Goal: Transaction & Acquisition: Purchase product/service

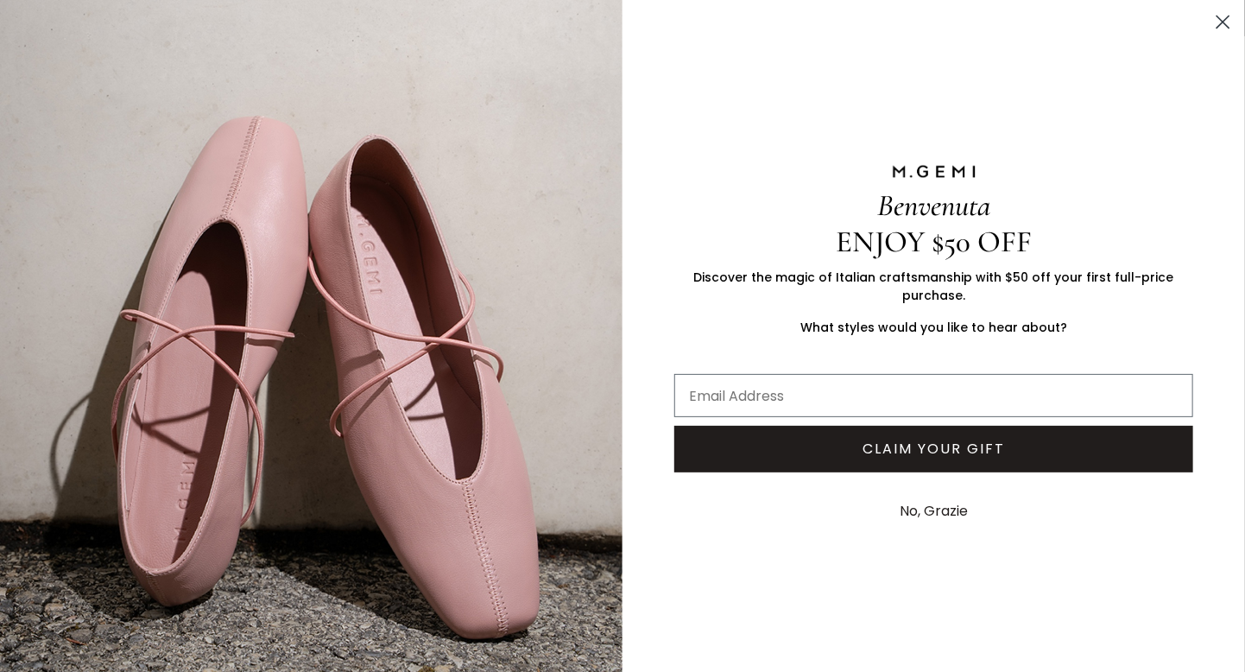
scroll to position [159, 0]
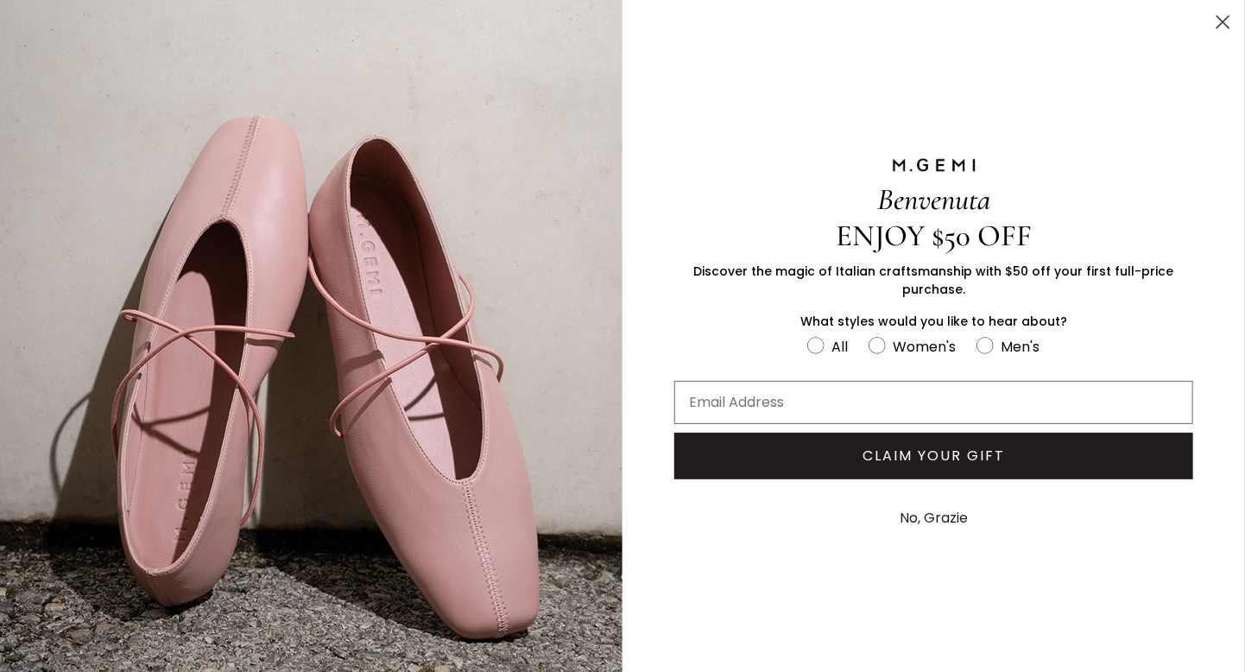
click at [1209, 27] on icon "Close dialog" at bounding box center [1223, 22] width 30 height 30
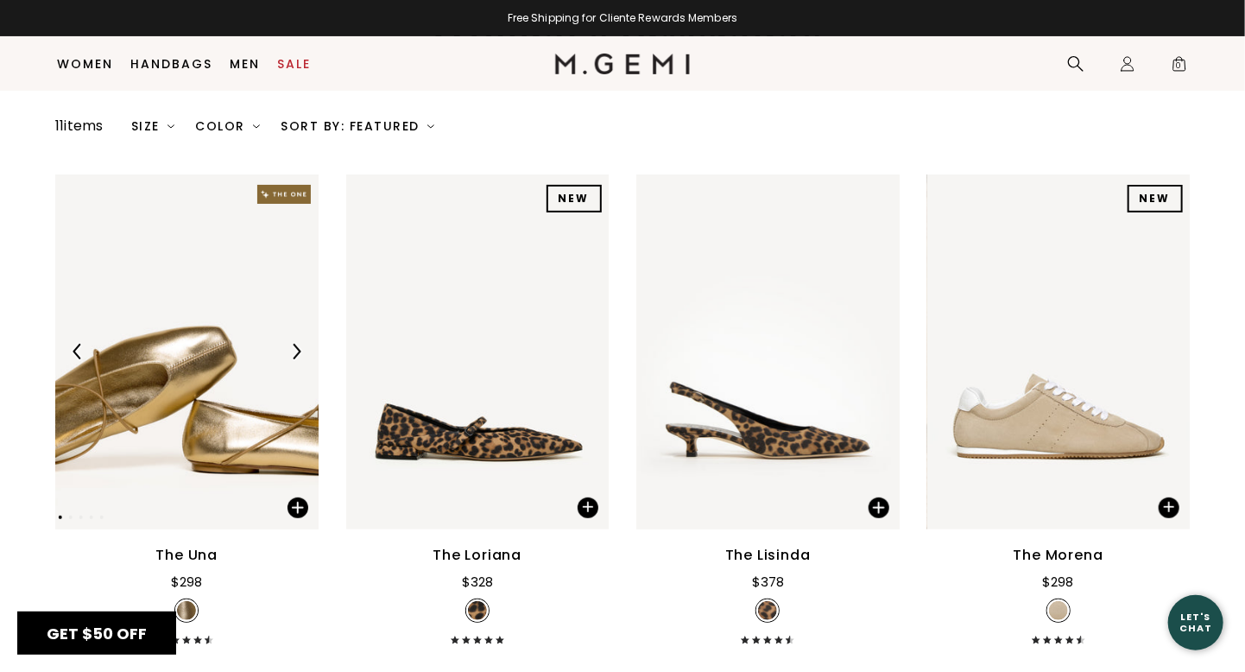
click at [1213, 21] on circle "Close dialog" at bounding box center [1223, 22] width 28 height 28
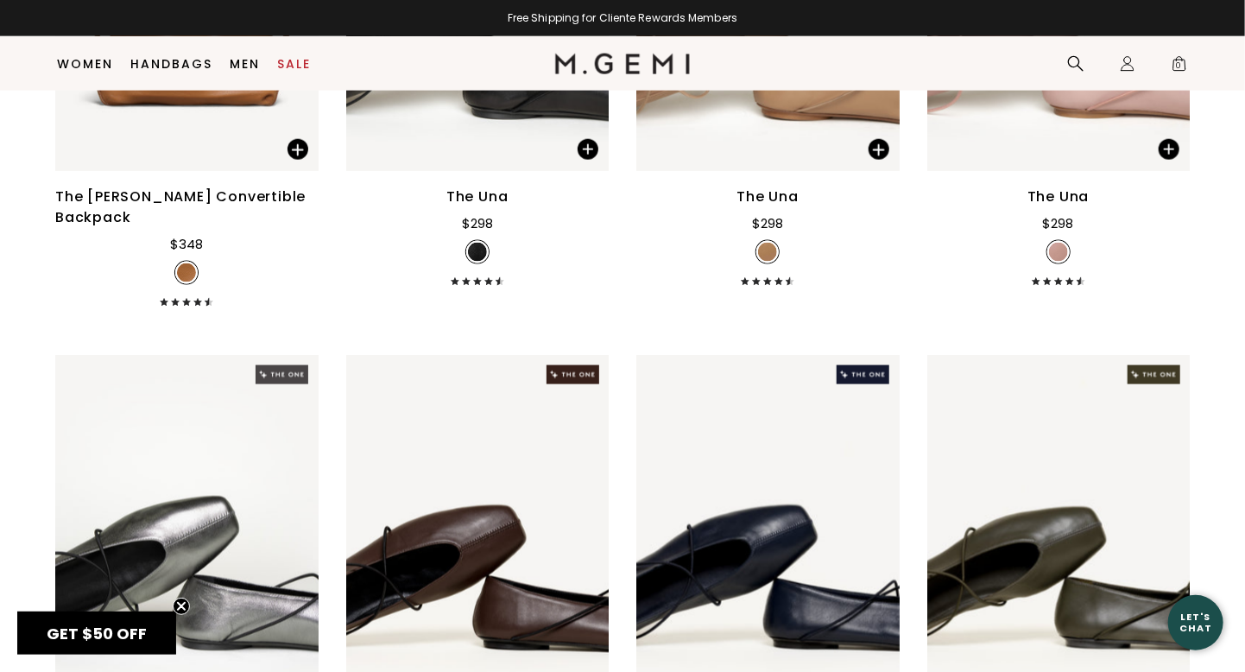
scroll to position [255, 0]
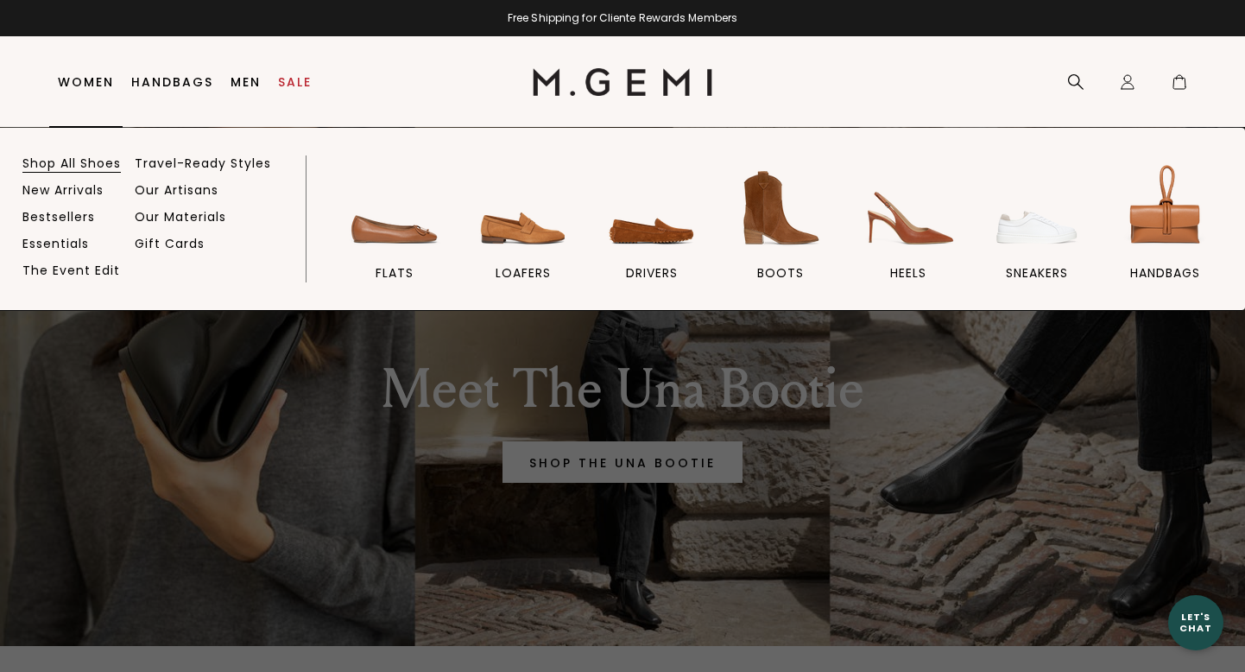
click at [97, 160] on link "Shop All Shoes" at bounding box center [71, 163] width 98 height 16
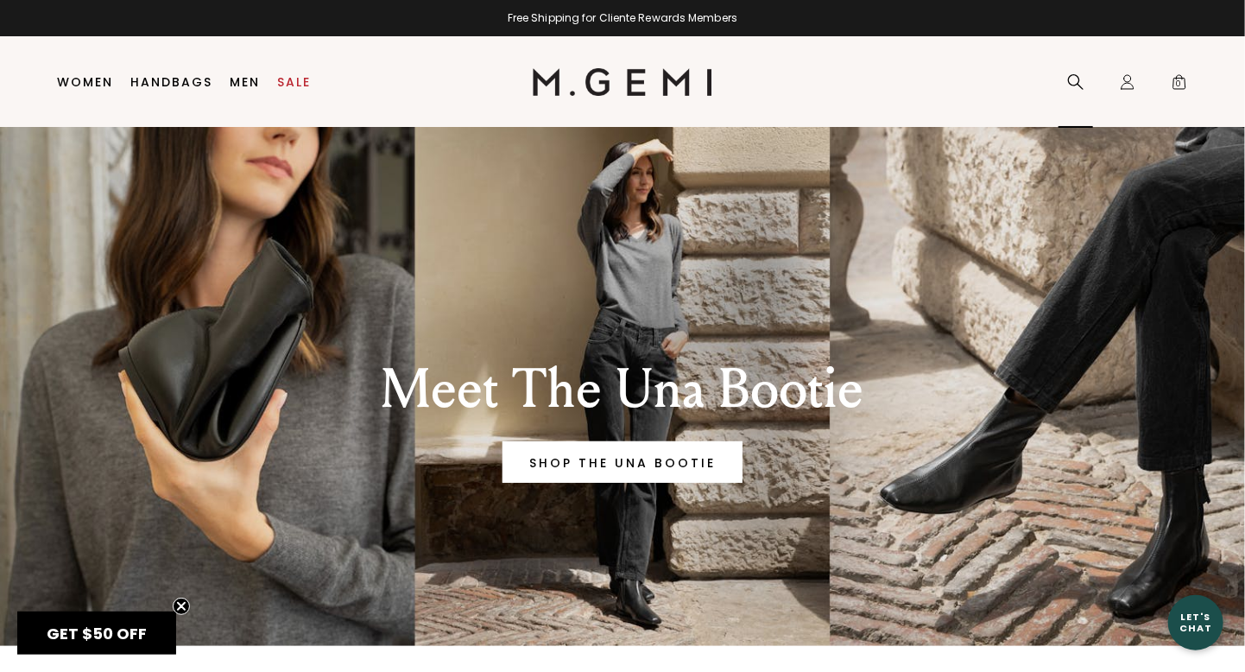
click at [1061, 70] on div "Search" at bounding box center [1076, 82] width 35 height 91
click at [1072, 76] on icon at bounding box center [1075, 81] width 17 height 17
click at [1082, 75] on icon at bounding box center [1075, 81] width 17 height 17
click at [1073, 73] on icon at bounding box center [1075, 81] width 17 height 17
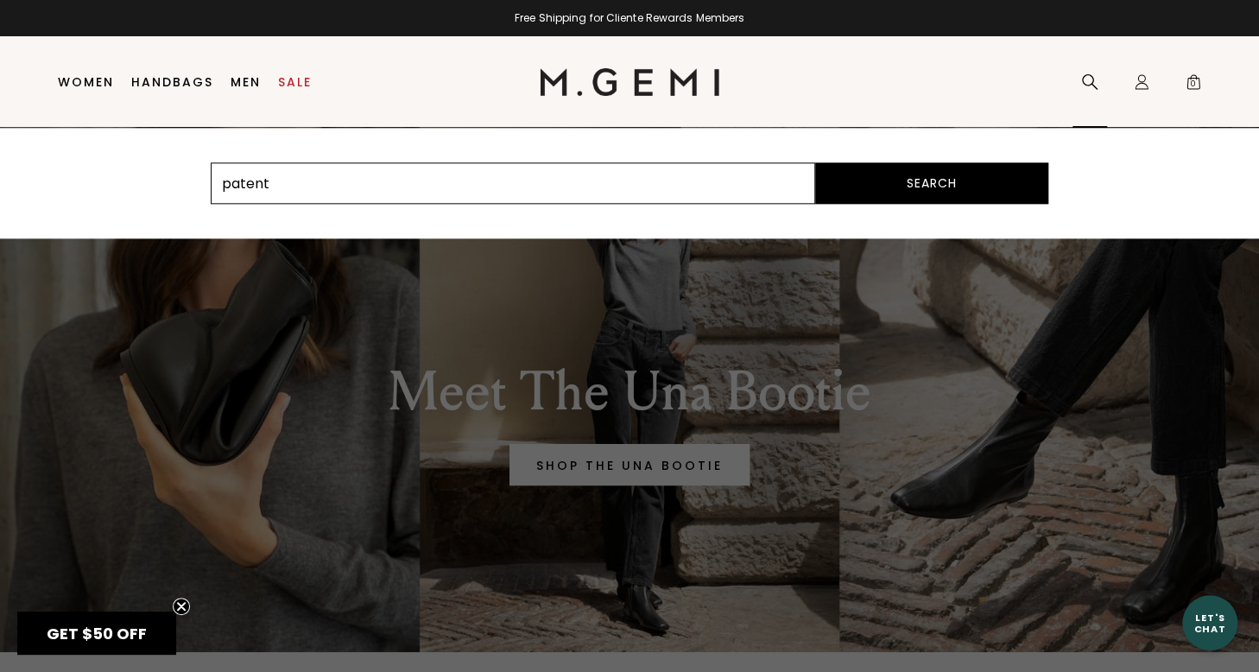
type input "patent"
click at [815, 162] on button "Search" at bounding box center [931, 182] width 233 height 41
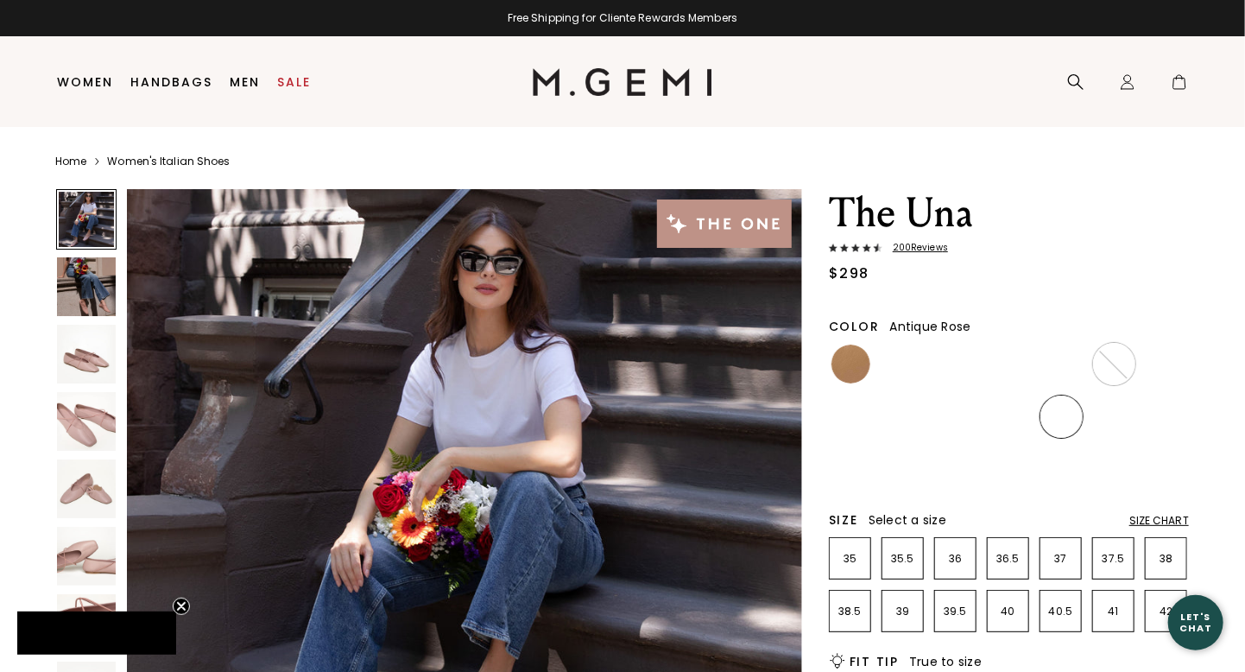
click at [90, 88] on link "Women" at bounding box center [86, 82] width 56 height 14
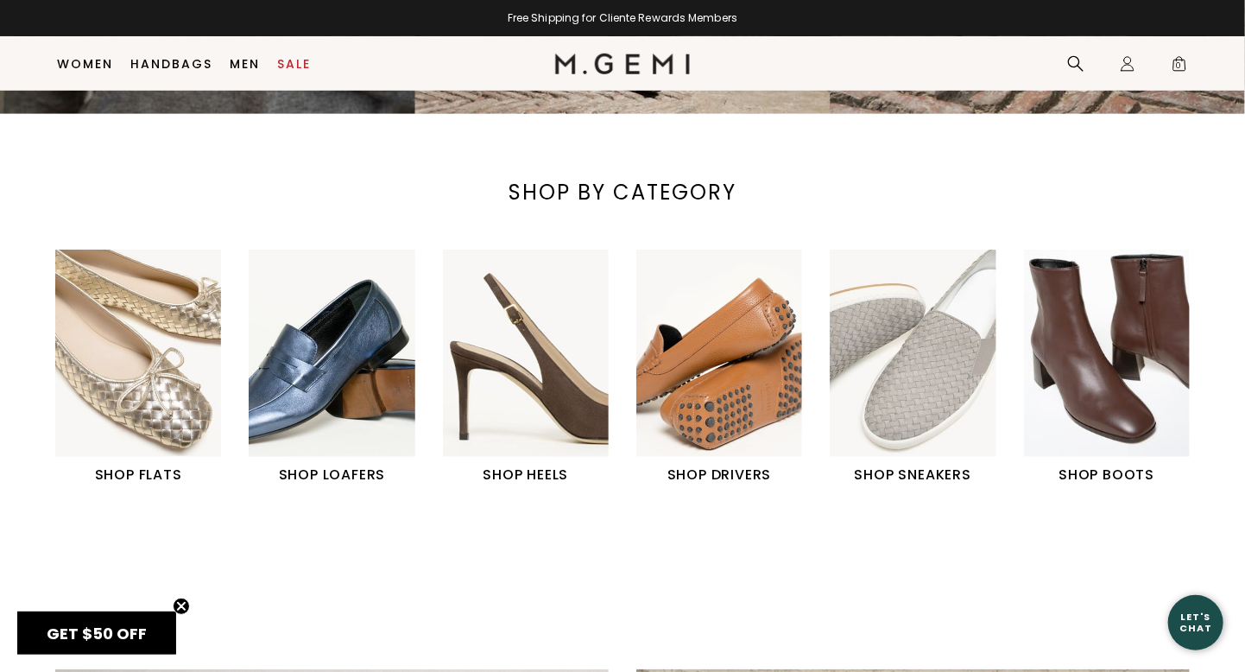
scroll to position [480, 0]
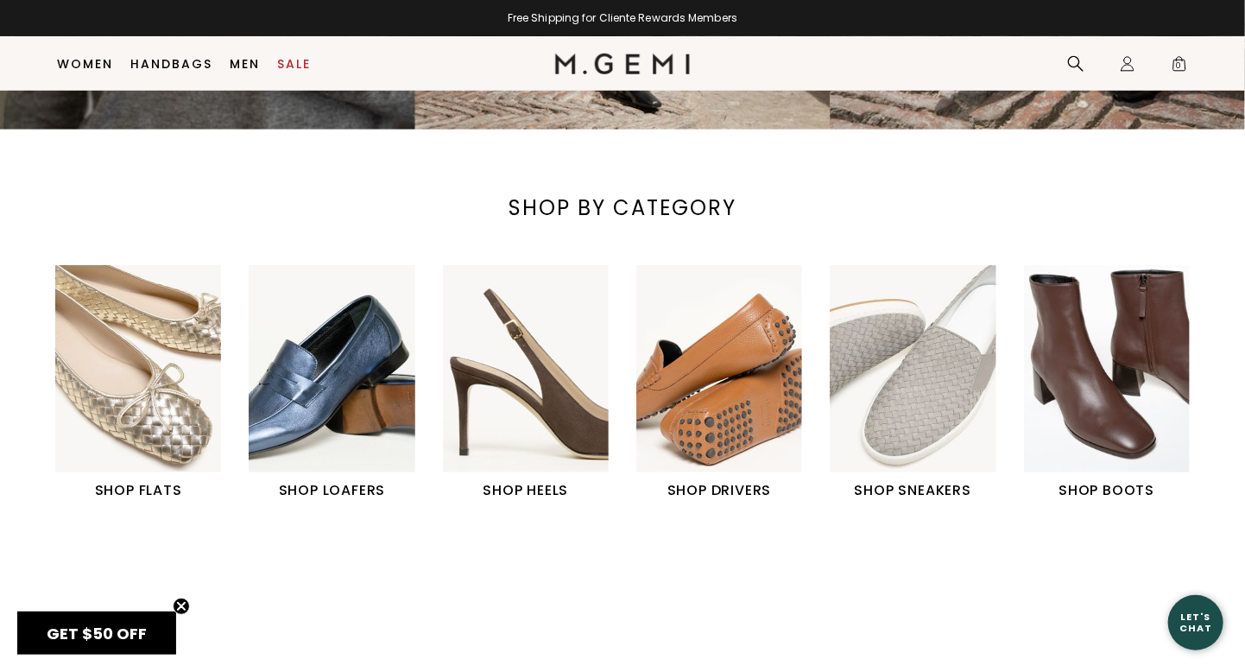
click at [566, 413] on img "3 / 6" at bounding box center [526, 368] width 166 height 207
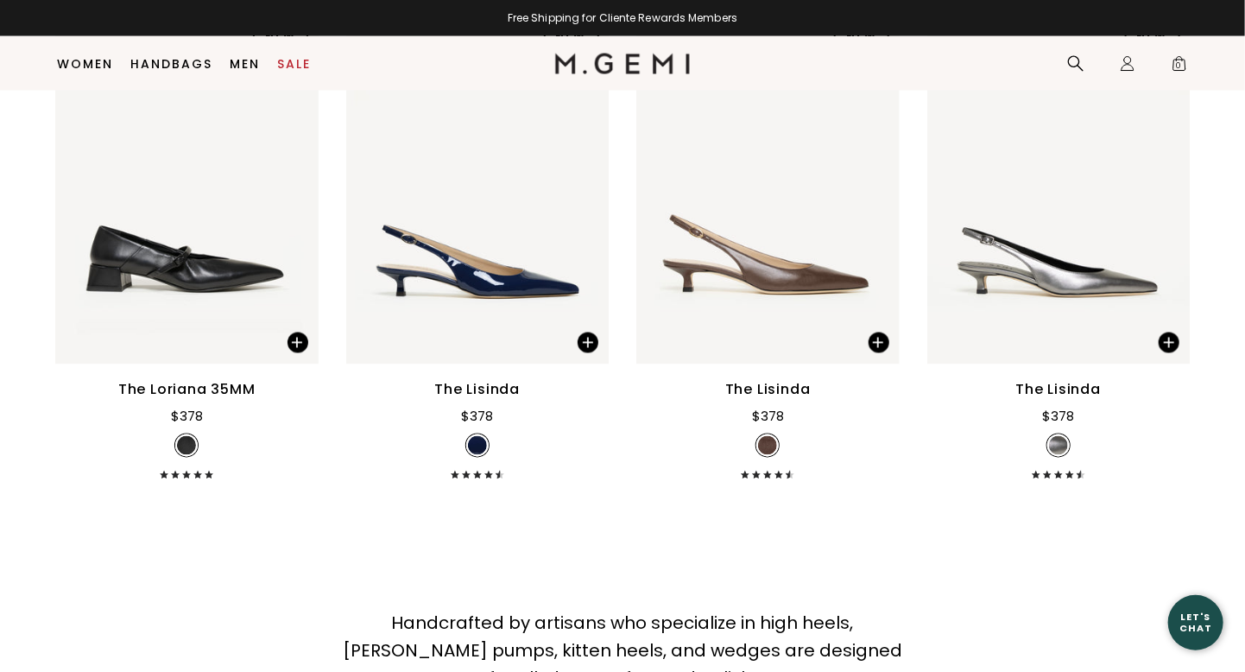
scroll to position [1715, 0]
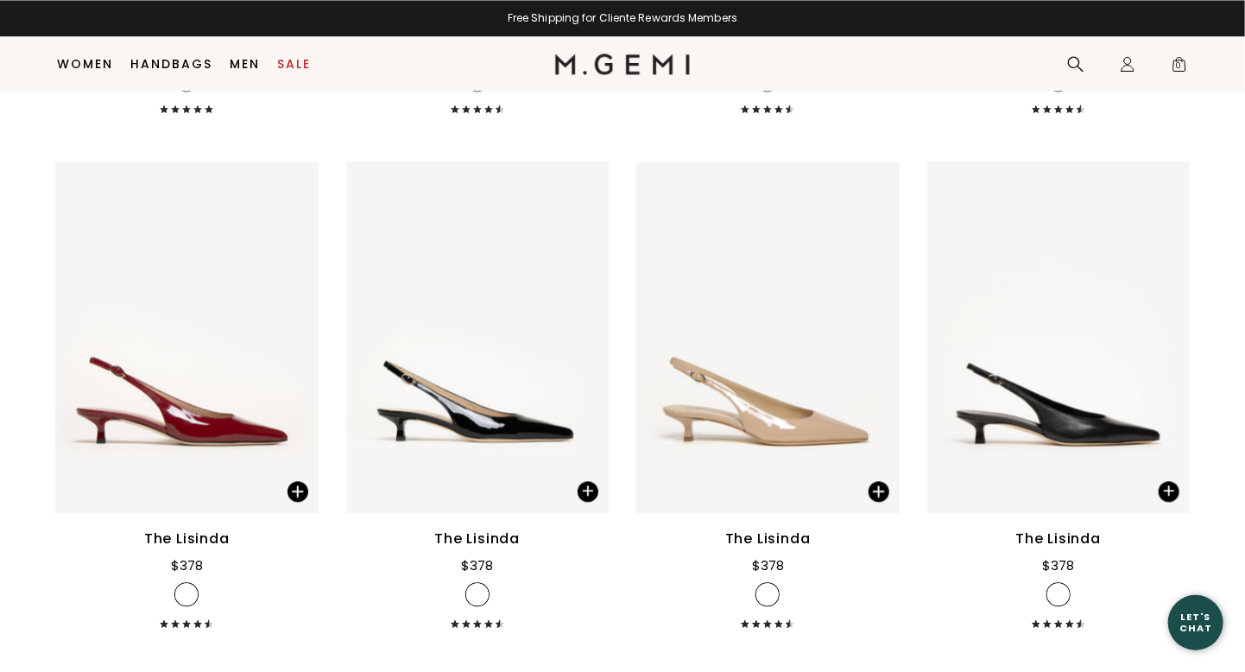
click at [1178, 415] on div "The Esatto 90mm $378 The Marzia $378 + 1 NEW NEW NEW NEW NEW NEW NEW NEW The [P…" at bounding box center [622, 170] width 1135 height 3104
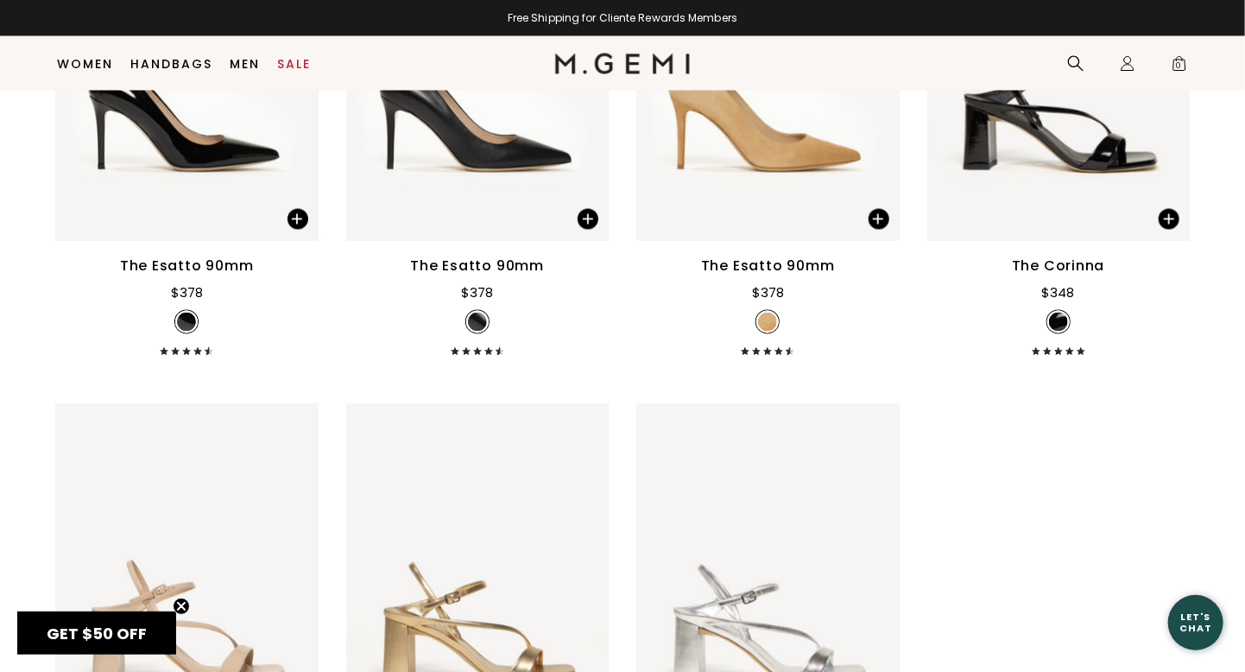
scroll to position [4557, 0]
